Goal: Contribute content

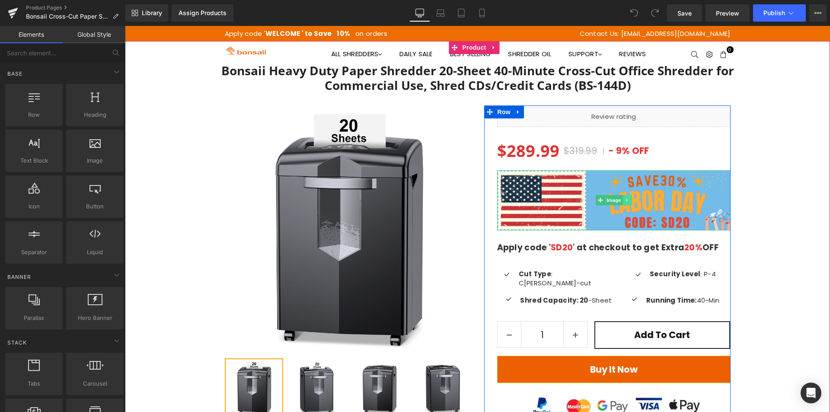
click at [623, 200] on link at bounding box center [627, 200] width 9 height 10
click at [629, 200] on icon at bounding box center [631, 200] width 5 height 5
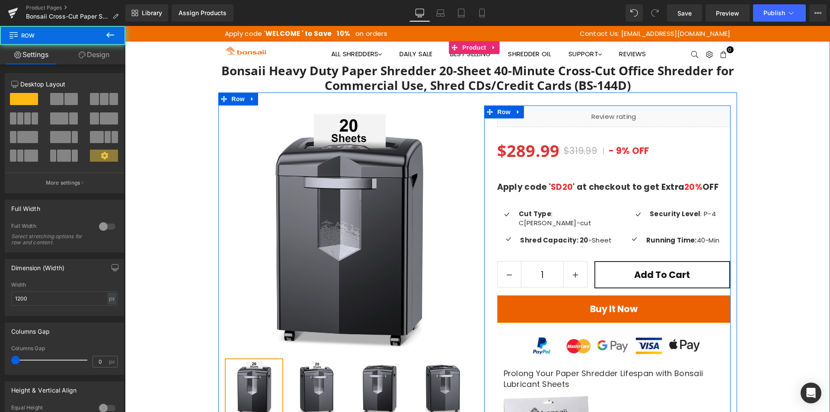
click at [571, 167] on div "Liquid $289.99 $319.99 - 9% OFF (P) Price Apply code ' SD20 ' at checkout to ge…" at bounding box center [614, 294] width 234 height 377
click at [552, 173] on div at bounding box center [614, 176] width 234 height 12
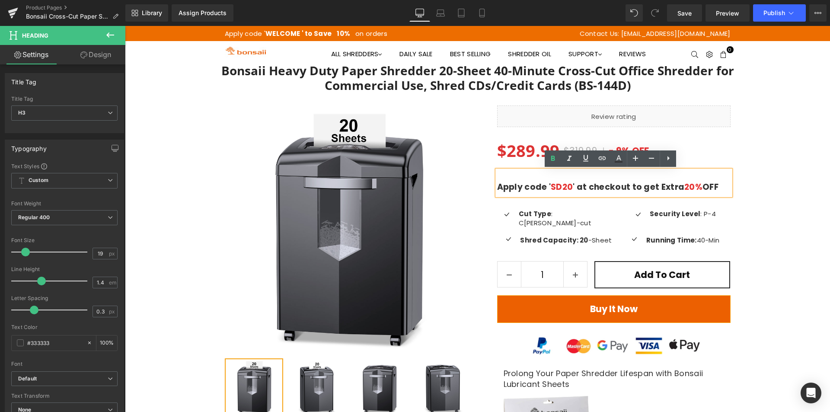
scroll to position [359, 0]
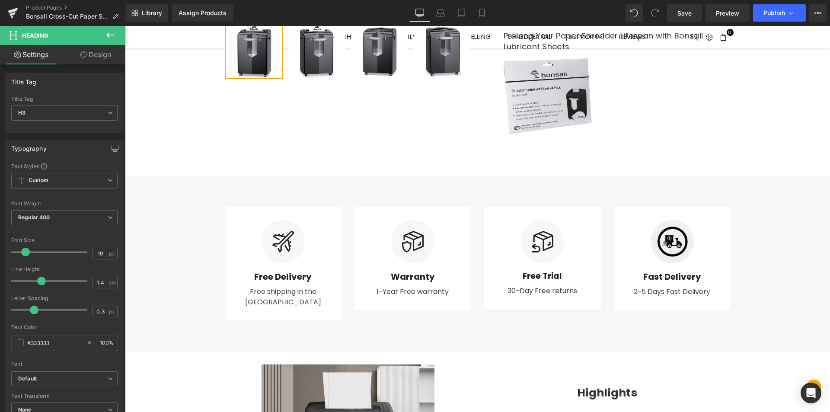
click at [782, 25] on div "Library Assign Products Product Preview No product match your search. Please tr…" at bounding box center [477, 13] width 705 height 26
click at [776, 15] on span "Publish" at bounding box center [775, 13] width 22 height 7
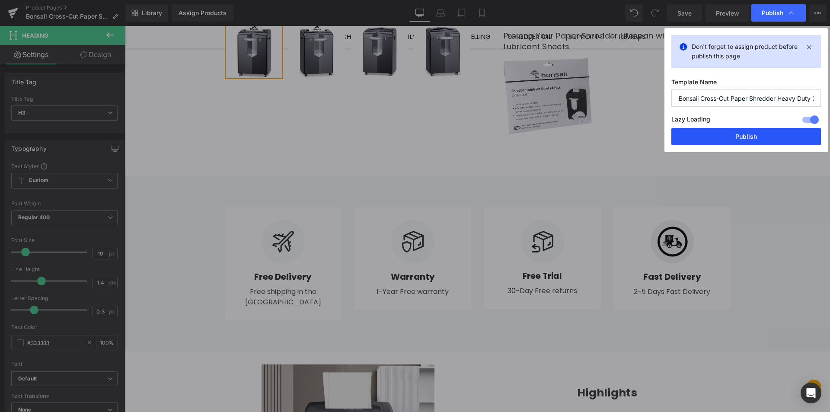
drag, startPoint x: 759, startPoint y: 135, endPoint x: 26, endPoint y: 3, distance: 745.7
click at [759, 135] on button "Publish" at bounding box center [747, 136] width 150 height 17
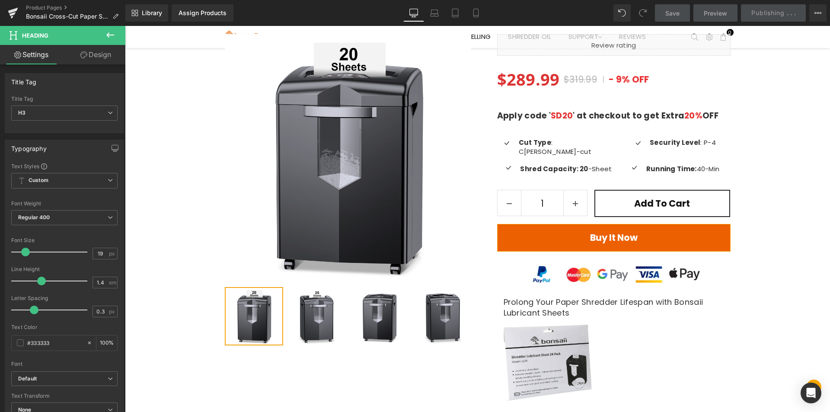
scroll to position [0, 0]
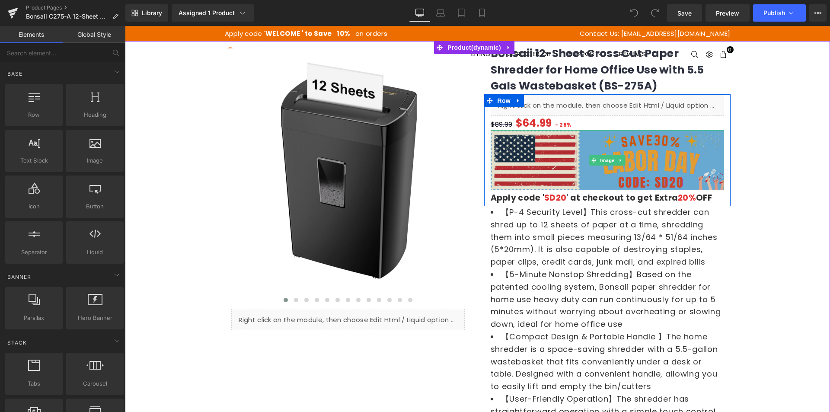
click at [577, 151] on img at bounding box center [608, 160] width 234 height 60
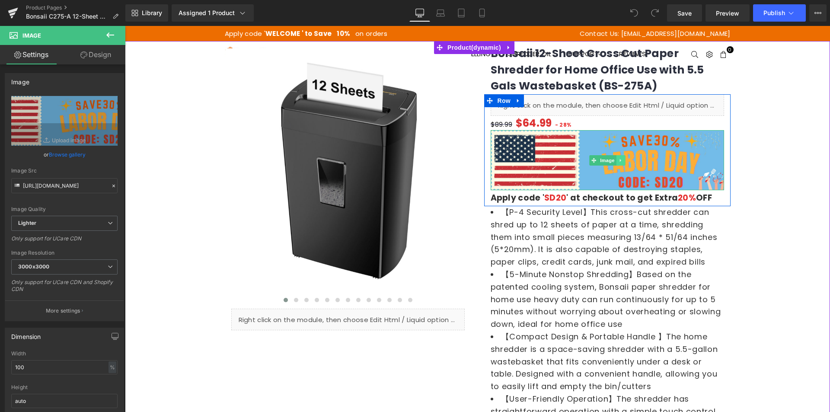
click at [620, 160] on icon at bounding box center [620, 160] width 1 height 3
click at [624, 162] on icon at bounding box center [625, 160] width 5 height 5
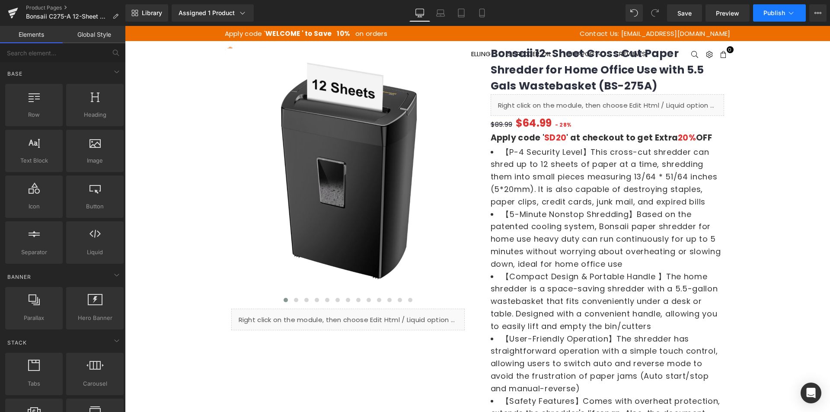
click at [763, 13] on button "Publish" at bounding box center [779, 12] width 53 height 17
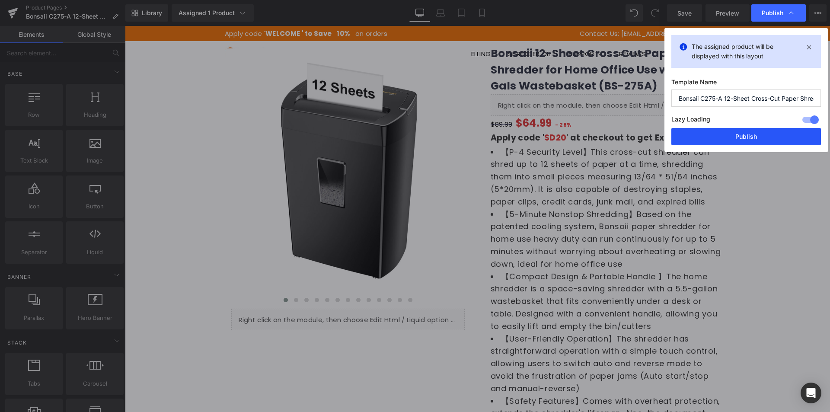
click at [736, 131] on button "Publish" at bounding box center [747, 136] width 150 height 17
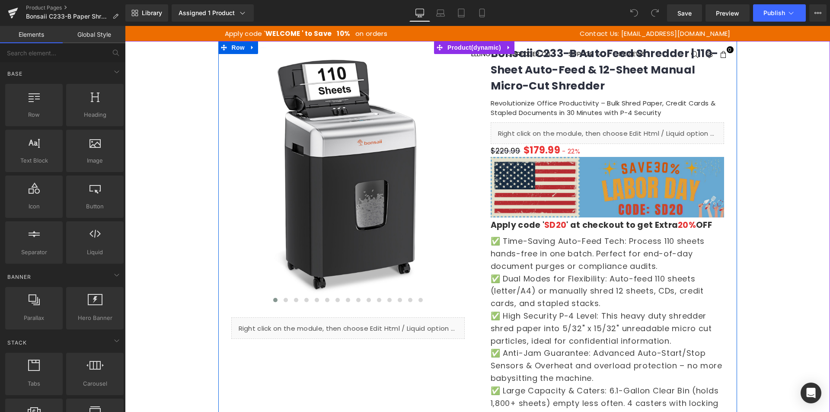
click at [644, 169] on img at bounding box center [608, 187] width 234 height 60
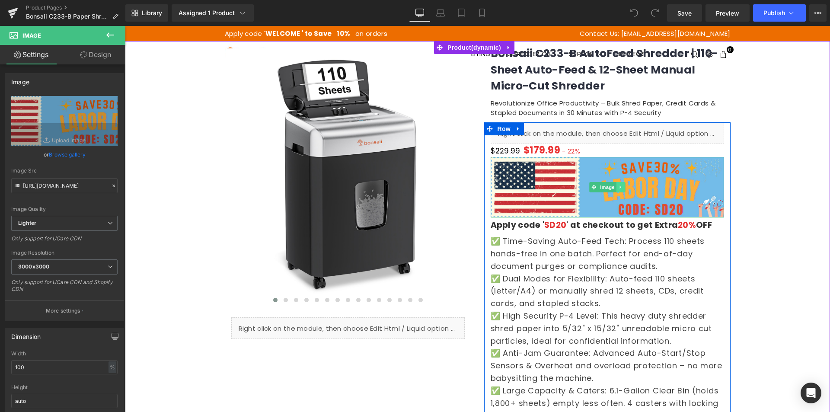
click at [616, 183] on link at bounding box center [620, 187] width 9 height 10
click at [630, 188] on link at bounding box center [634, 187] width 9 height 10
click at [618, 186] on icon at bounding box center [620, 187] width 5 height 5
click at [624, 186] on icon at bounding box center [625, 187] width 5 height 5
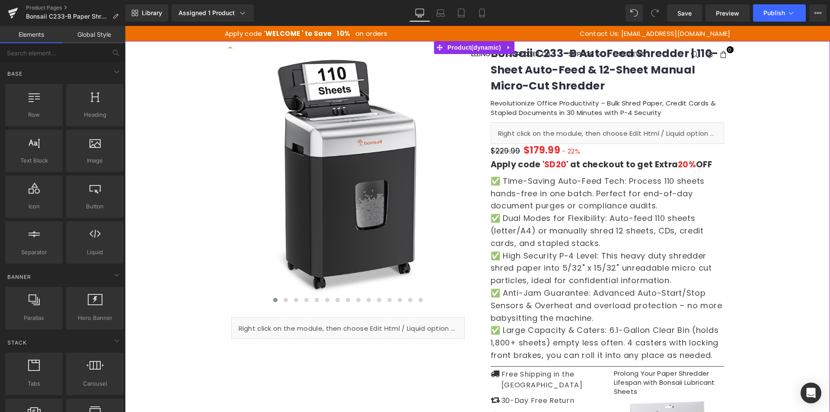
click at [763, 178] on div "‹ › (P) Image List Liquid" at bounding box center [477, 287] width 705 height 492
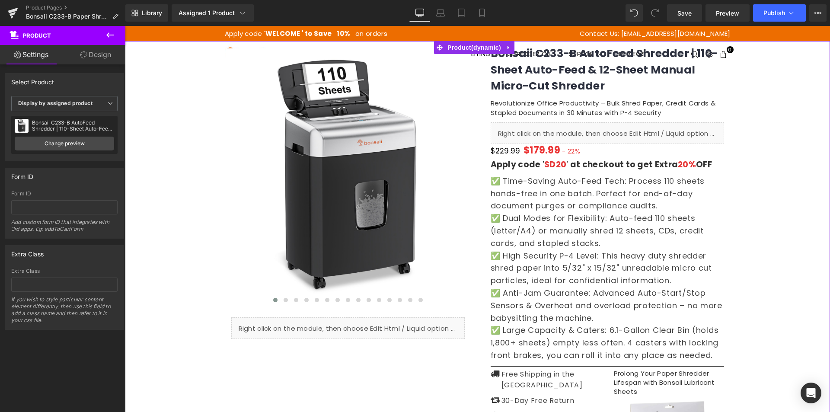
click at [759, 190] on div "‹ › (P) Image List Liquid" at bounding box center [477, 287] width 705 height 492
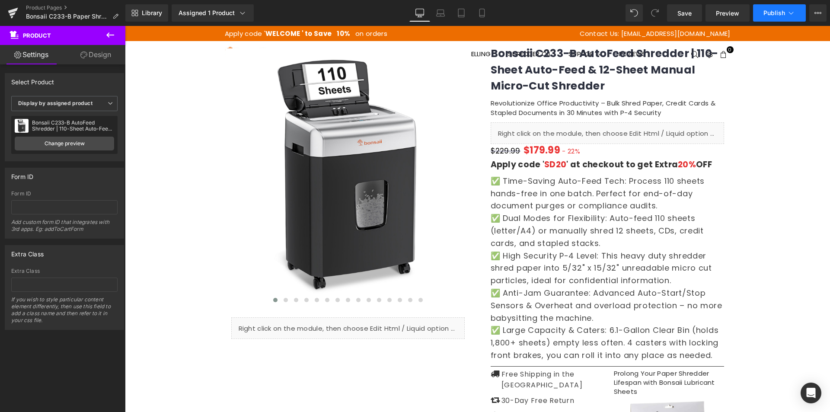
click at [766, 17] on button "Publish" at bounding box center [779, 12] width 53 height 17
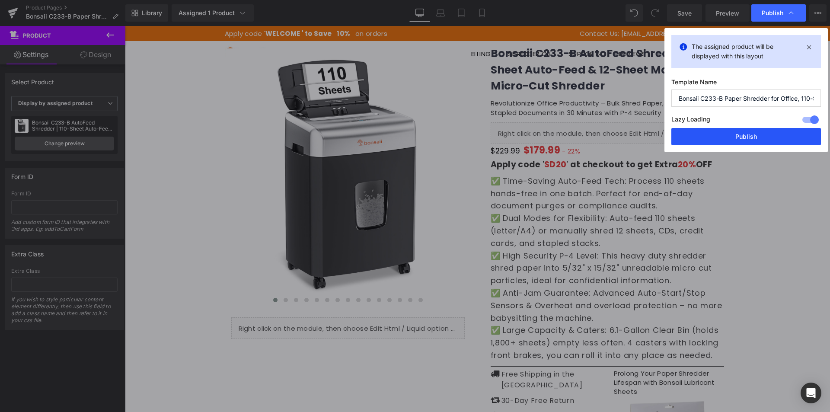
drag, startPoint x: 730, startPoint y: 135, endPoint x: 705, endPoint y: 100, distance: 43.4
click at [730, 135] on button "Publish" at bounding box center [747, 136] width 150 height 17
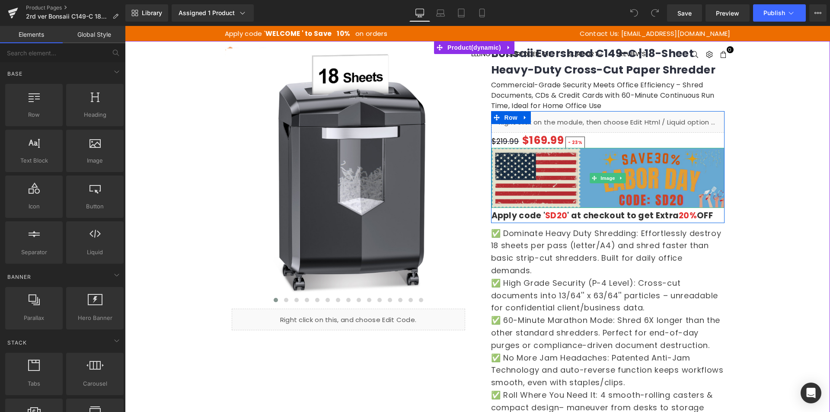
click at [696, 173] on img at bounding box center [608, 178] width 233 height 60
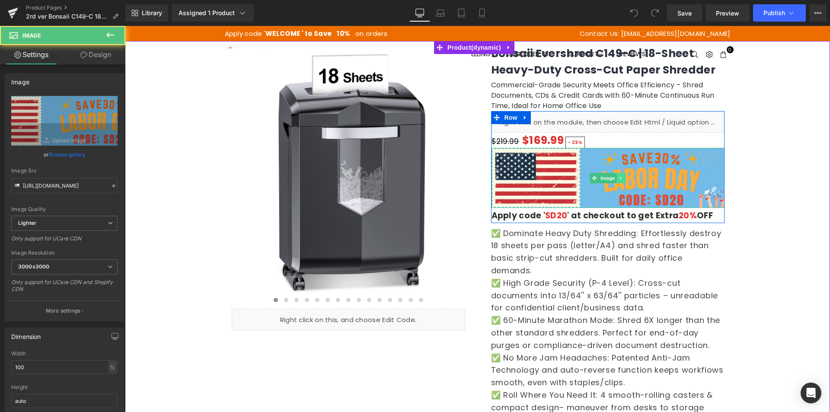
click at [617, 175] on link at bounding box center [621, 178] width 9 height 10
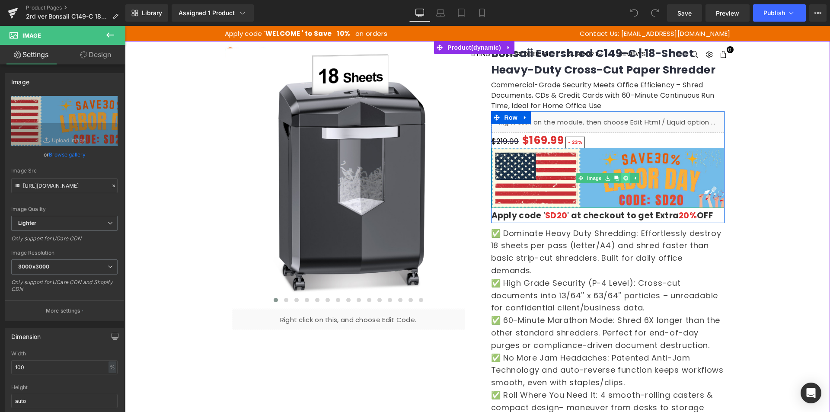
click at [624, 178] on icon at bounding box center [626, 178] width 5 height 5
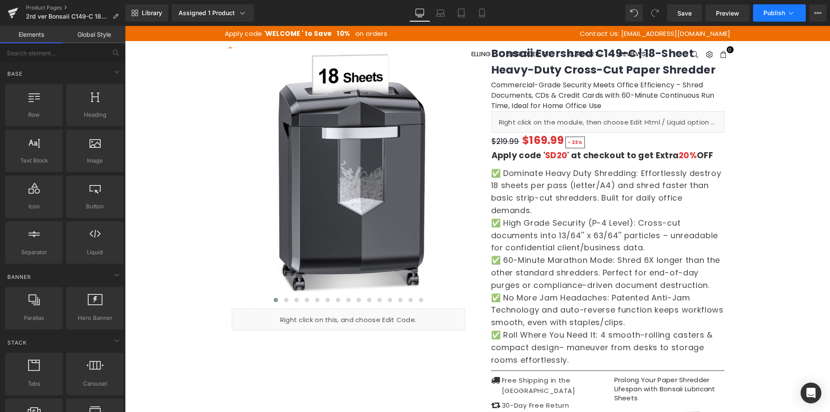
click at [768, 5] on button "Publish" at bounding box center [779, 12] width 53 height 17
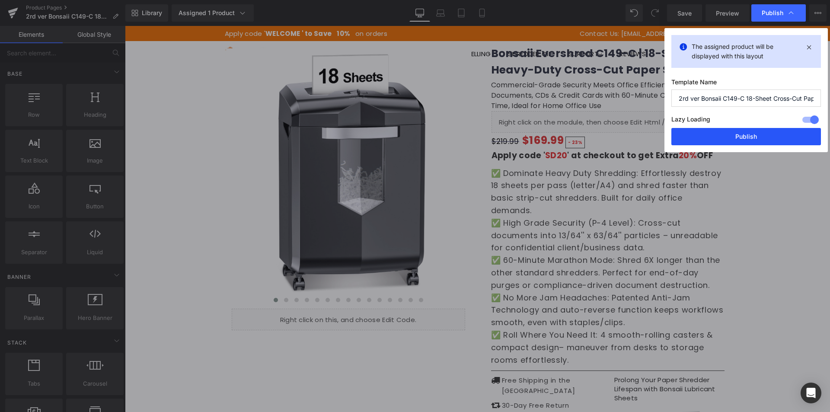
click at [725, 140] on button "Publish" at bounding box center [747, 136] width 150 height 17
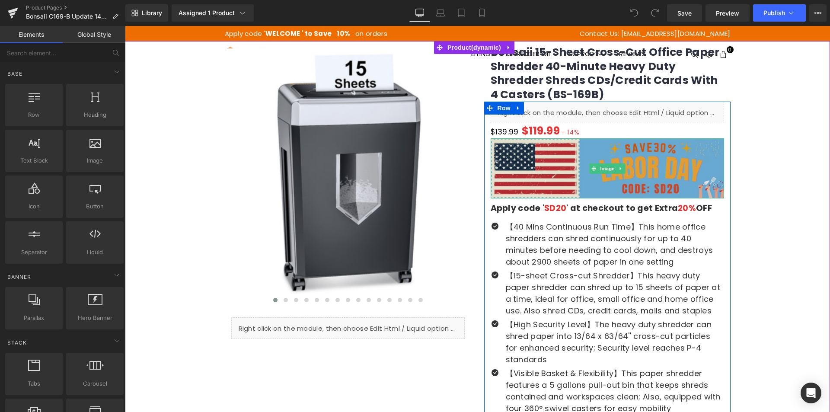
click at [626, 158] on img at bounding box center [608, 168] width 234 height 60
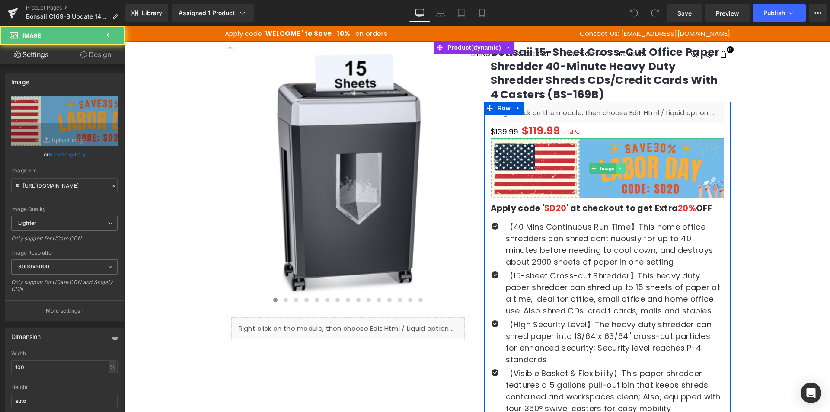
click at [618, 168] on icon at bounding box center [620, 168] width 5 height 5
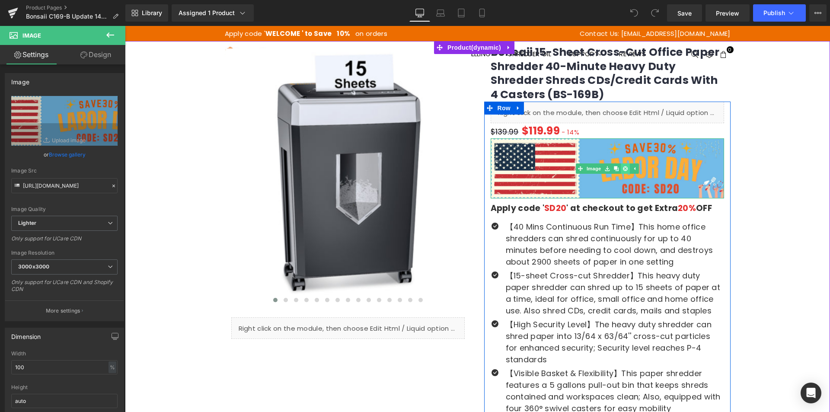
click at [623, 170] on icon at bounding box center [625, 168] width 5 height 5
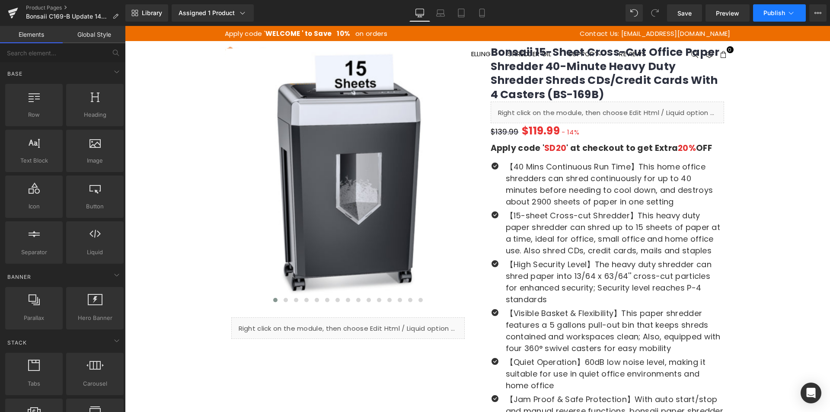
click at [769, 13] on span "Publish" at bounding box center [775, 13] width 22 height 7
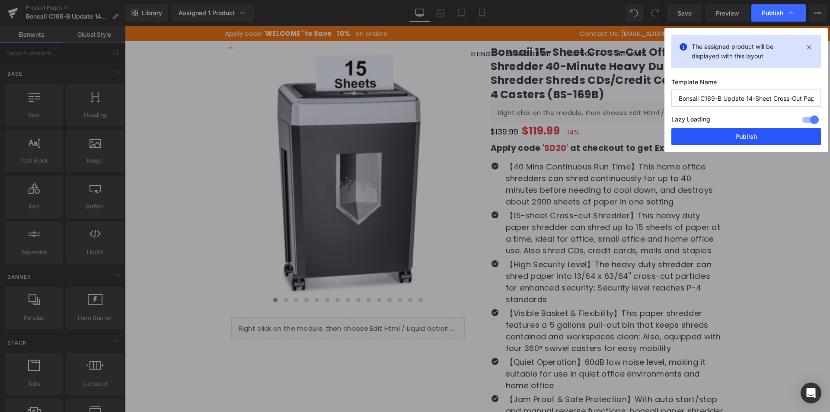
click at [742, 135] on button "Publish" at bounding box center [747, 136] width 150 height 17
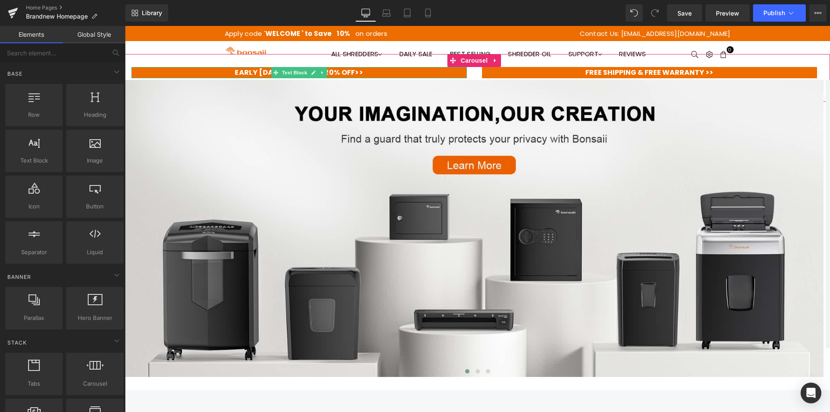
click at [278, 76] on span at bounding box center [275, 72] width 9 height 10
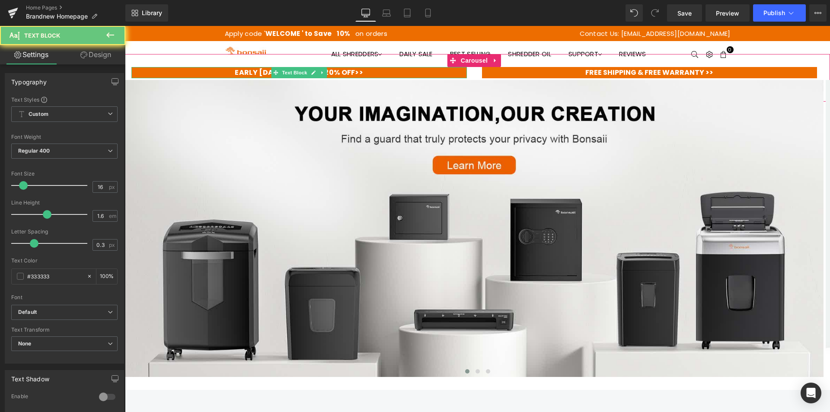
click at [251, 75] on span "EARLY [DATE] SALE" at bounding box center [270, 72] width 70 height 10
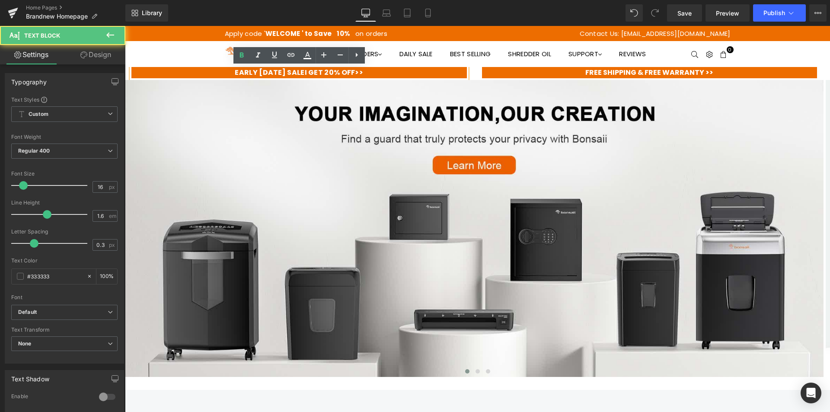
click at [255, 74] on span "EARLY [DATE] SALE" at bounding box center [270, 72] width 70 height 10
click at [289, 75] on span "EARLY [DATE] SALE" at bounding box center [270, 72] width 70 height 10
click at [292, 75] on span "EARLY [DATE] SALE" at bounding box center [270, 72] width 70 height 10
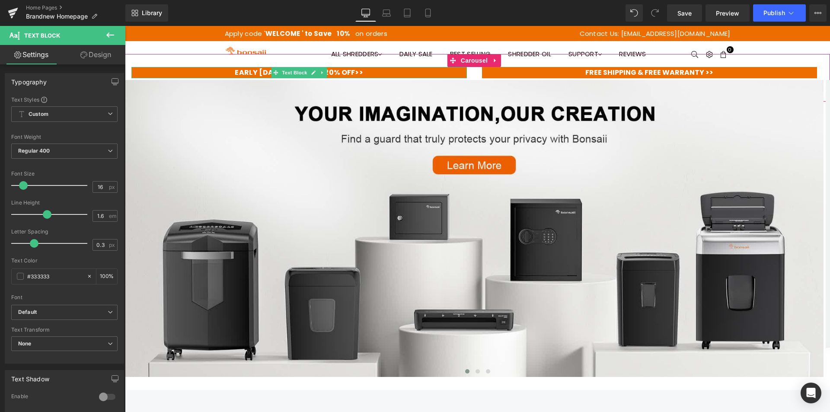
click at [269, 70] on span "EARLY [DATE] SALE" at bounding box center [270, 72] width 70 height 10
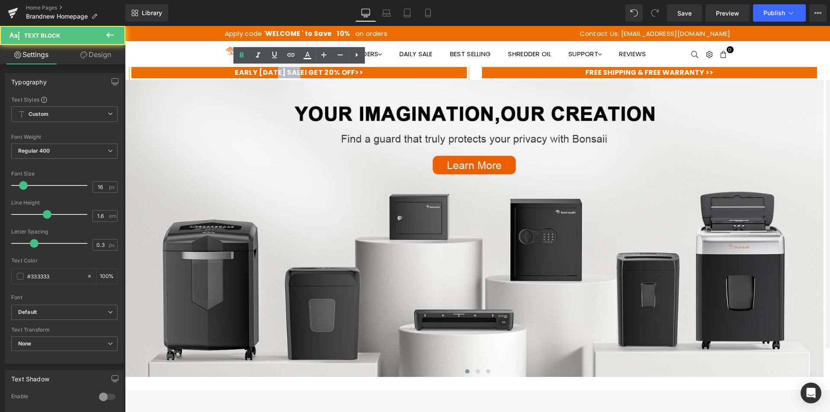
drag, startPoint x: 294, startPoint y: 74, endPoint x: 271, endPoint y: 72, distance: 23.5
click at [271, 72] on span "EARLY [DATE] SALE" at bounding box center [270, 72] width 70 height 10
click at [293, 78] on p "EARLY [DATE] SALE I GET 20% OFF>>" at bounding box center [299, 72] width 336 height 11
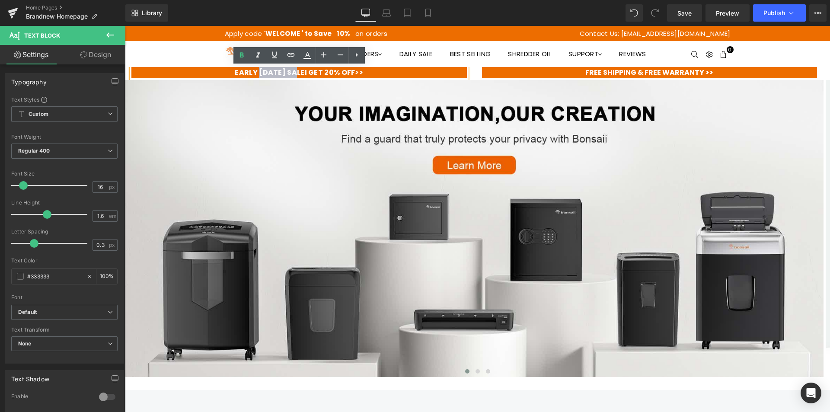
drag, startPoint x: 292, startPoint y: 74, endPoint x: 252, endPoint y: 72, distance: 39.8
click at [252, 72] on span "EARLY [DATE] SALE" at bounding box center [270, 72] width 70 height 10
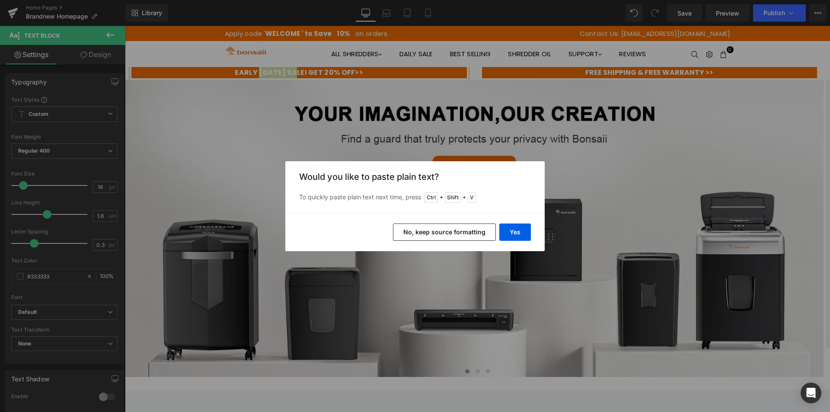
click at [522, 241] on div "Yes No, keep source formatting" at bounding box center [415, 232] width 260 height 38
click at [521, 233] on button "Yes" at bounding box center [516, 232] width 32 height 17
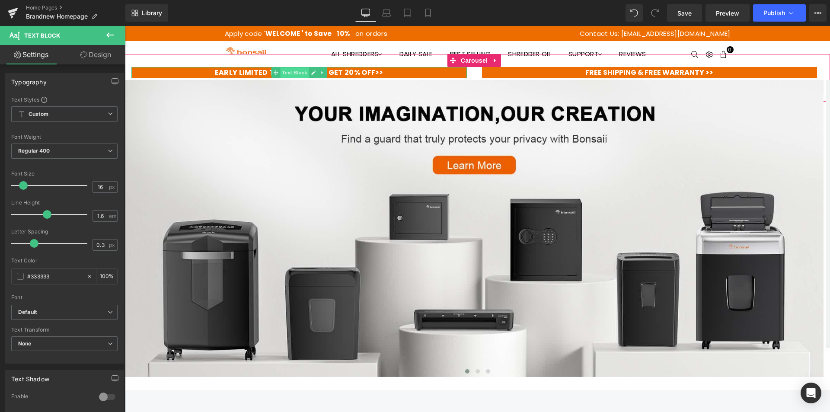
click at [302, 72] on span "Text Block" at bounding box center [294, 72] width 29 height 10
click at [239, 73] on span "EARLY LIMITED TIME SALE SALE" at bounding box center [270, 72] width 110 height 10
click at [292, 73] on span "LIMITED TIME SALE SALE" at bounding box center [270, 72] width 86 height 10
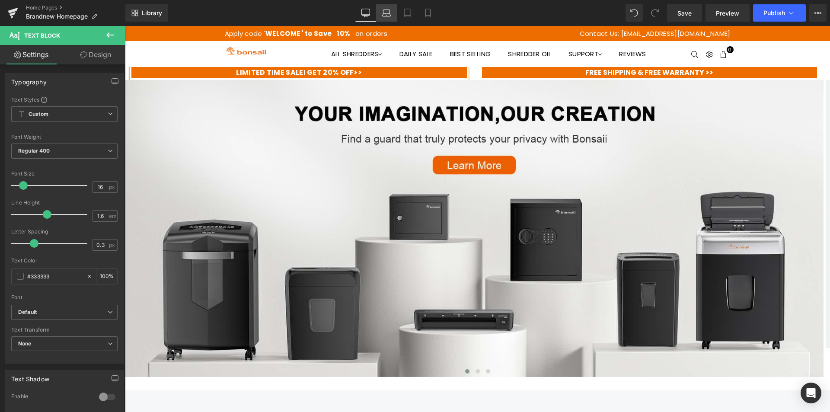
click at [391, 16] on icon at bounding box center [387, 15] width 8 height 3
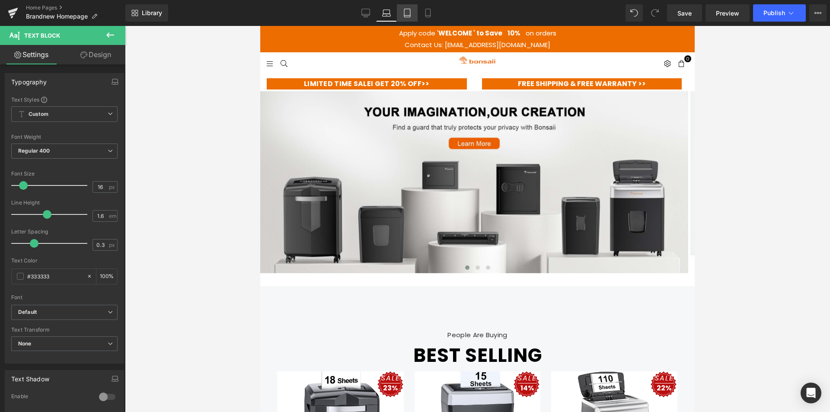
click at [409, 12] on icon at bounding box center [407, 13] width 9 height 9
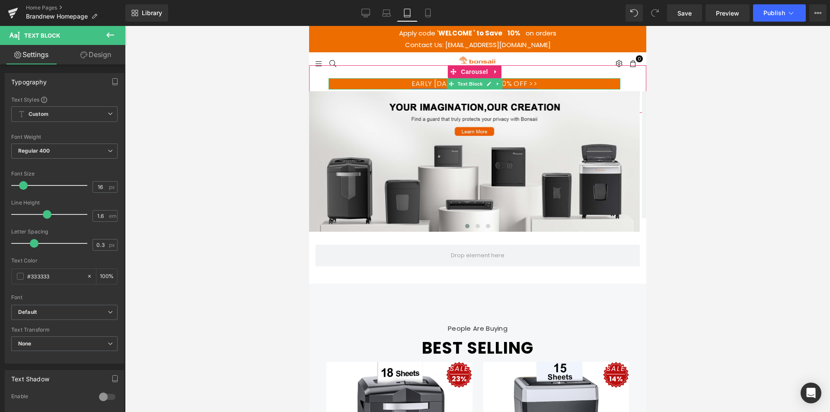
click at [433, 83] on link "EARLY [DATE] SALE I GET 20% OFF >>" at bounding box center [474, 84] width 126 height 10
click at [487, 83] on icon at bounding box center [488, 83] width 5 height 5
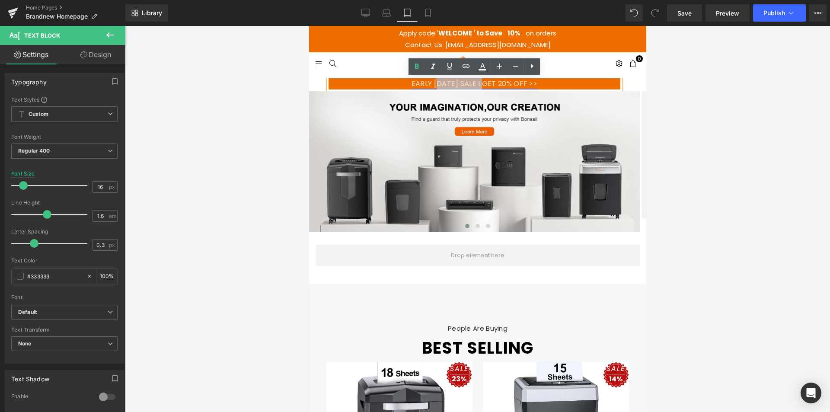
drag, startPoint x: 484, startPoint y: 84, endPoint x: 430, endPoint y: 80, distance: 53.3
click at [430, 80] on link "EARLY [DATE] SALE I GET 20% OFF >>" at bounding box center [474, 84] width 126 height 10
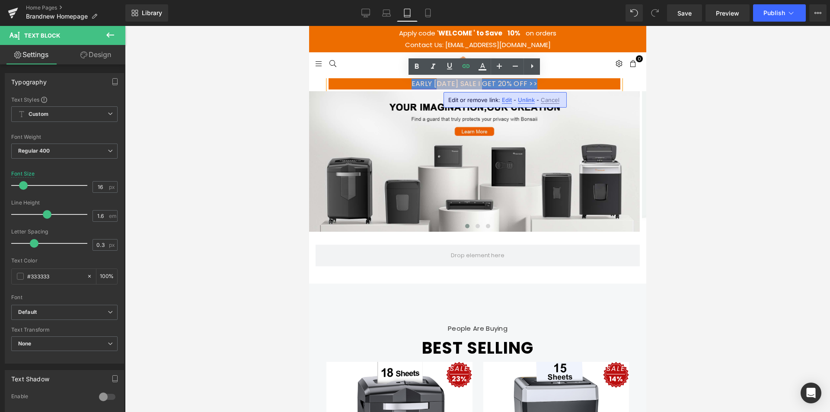
click at [431, 83] on link "EARLY [DATE] SALE I GET 20% OFF >>" at bounding box center [474, 84] width 126 height 10
drag, startPoint x: 467, startPoint y: 80, endPoint x: 411, endPoint y: 79, distance: 55.8
click at [411, 79] on link "EARLY [DATE] SALE I GET 20% OFF >>" at bounding box center [474, 84] width 126 height 10
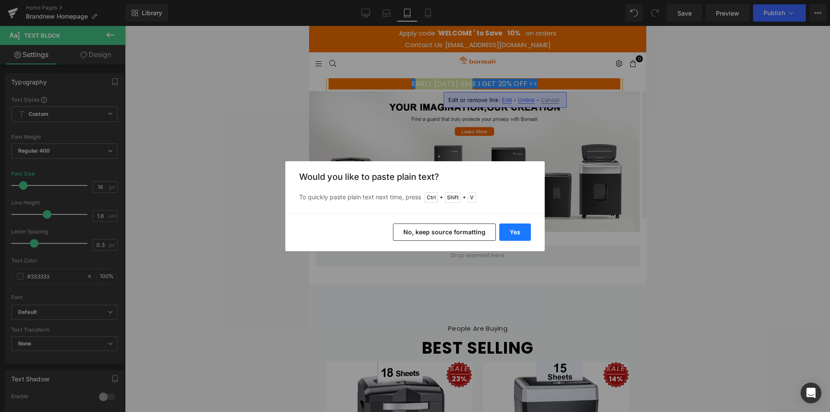
click at [523, 224] on button "Yes" at bounding box center [516, 232] width 32 height 17
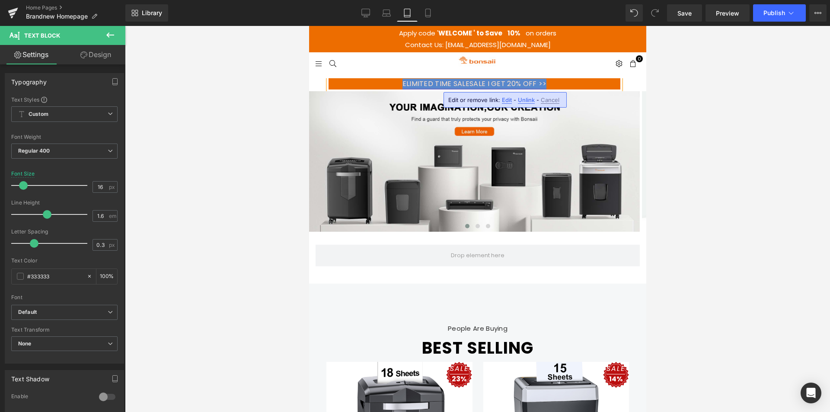
click at [409, 87] on link "ELIMITED TIME SALESALE I GET 20% OFF >>" at bounding box center [474, 84] width 144 height 10
click at [464, 86] on link "LIMITED TIME SALESALE I GET 20% OFF >>" at bounding box center [474, 84] width 140 height 10
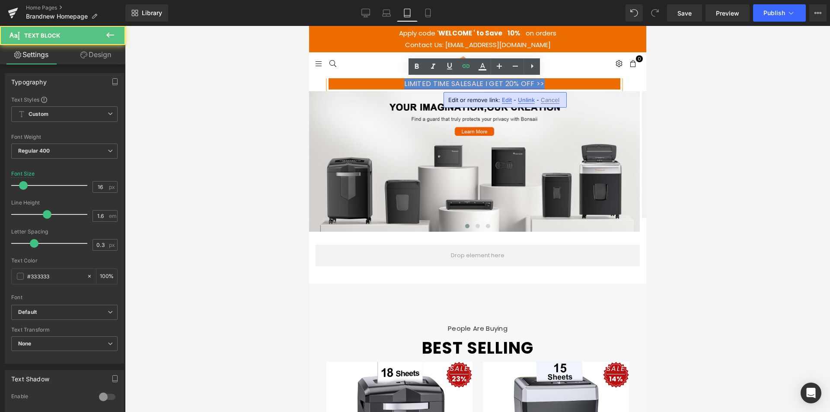
click at [468, 84] on link "LIMITED TIME SALESALE I GET 20% OFF >>" at bounding box center [474, 84] width 140 height 10
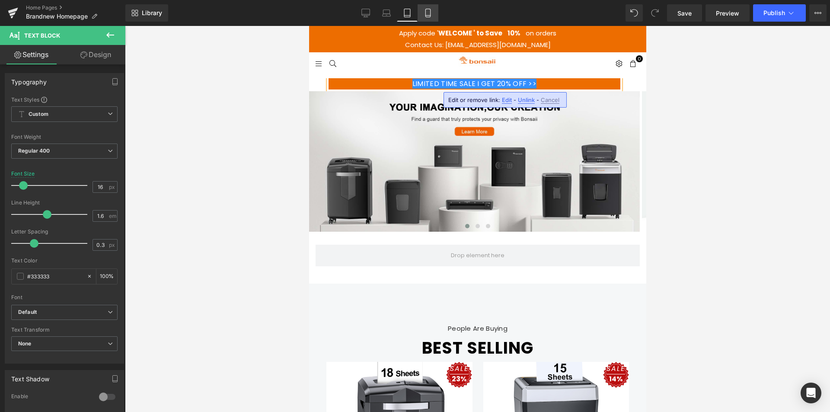
click at [429, 16] on icon at bounding box center [428, 16] width 5 height 0
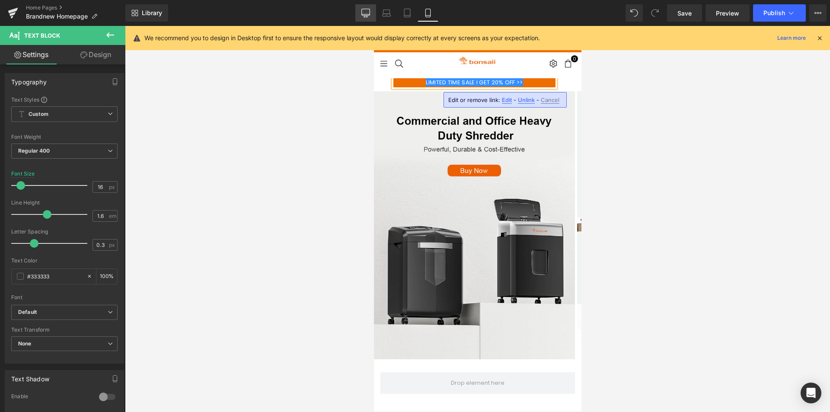
click at [365, 9] on icon at bounding box center [366, 12] width 8 height 6
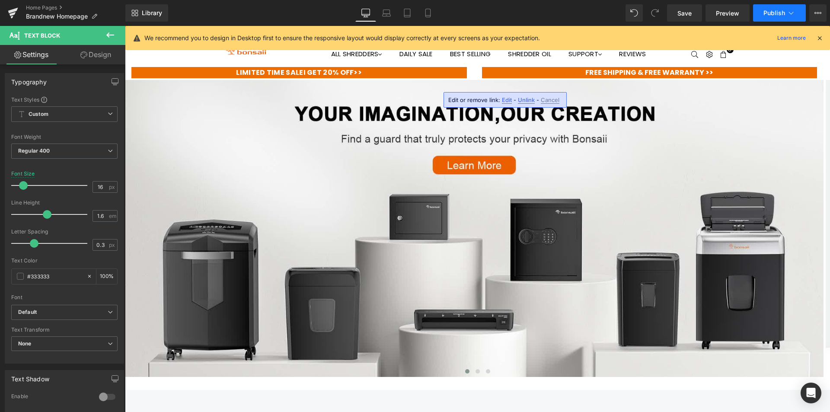
click at [769, 16] on button "Publish" at bounding box center [779, 12] width 53 height 17
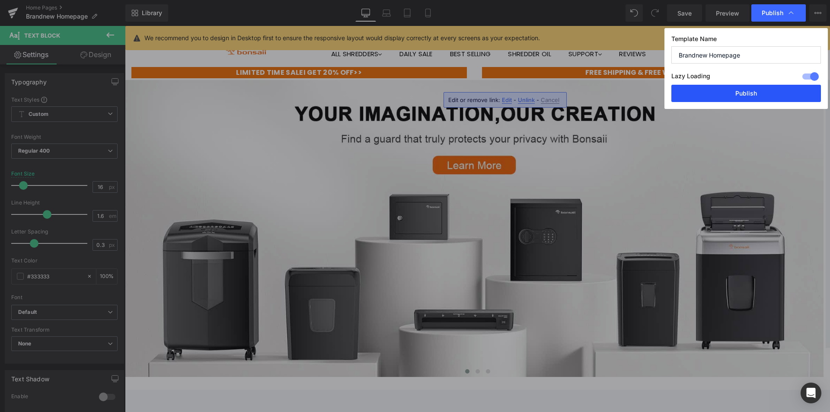
click at [699, 94] on button "Publish" at bounding box center [747, 93] width 150 height 17
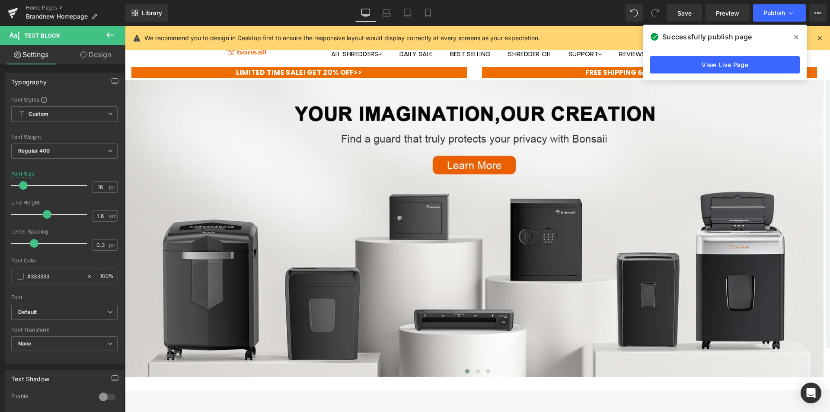
click at [797, 36] on icon at bounding box center [797, 37] width 4 height 7
